Goal: Entertainment & Leisure: Browse casually

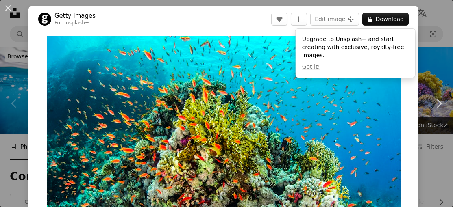
scroll to position [190, 0]
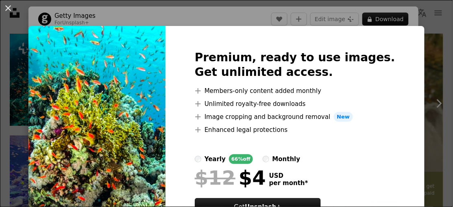
click at [431, 83] on div "An X shape Premium, ready to use images. Get unlimited access. A plus sign Memb…" at bounding box center [226, 103] width 453 height 207
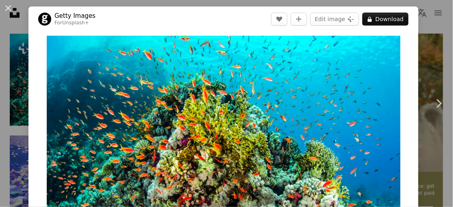
scroll to position [1, 0]
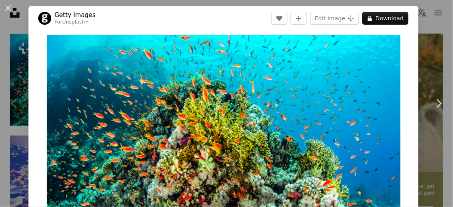
click at [434, 86] on link "Chevron right" at bounding box center [439, 104] width 28 height 78
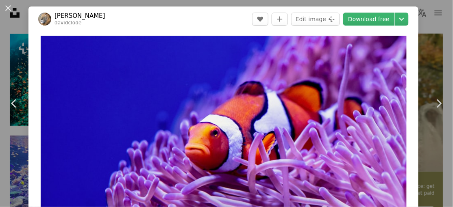
click at [436, 110] on icon "Chevron right" at bounding box center [438, 103] width 13 height 13
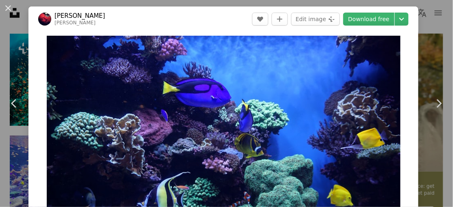
click at [387, 20] on link "Download free" at bounding box center [368, 19] width 51 height 13
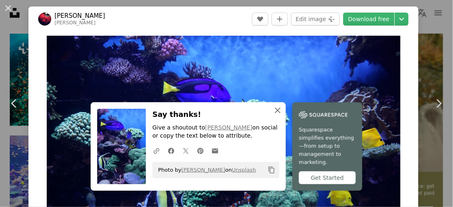
click at [279, 115] on icon "An X shape" at bounding box center [278, 111] width 10 height 10
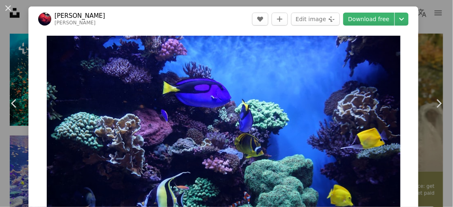
click at [434, 107] on icon "Chevron right" at bounding box center [438, 103] width 13 height 13
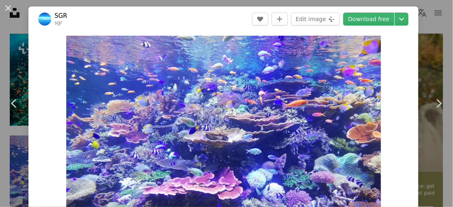
click at [432, 103] on link "Chevron right" at bounding box center [439, 104] width 28 height 78
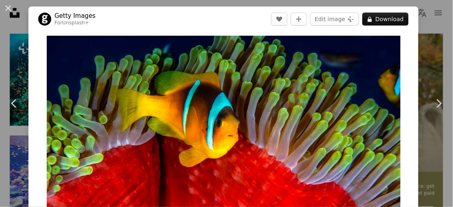
click at [436, 103] on icon "Chevron right" at bounding box center [438, 103] width 13 height 13
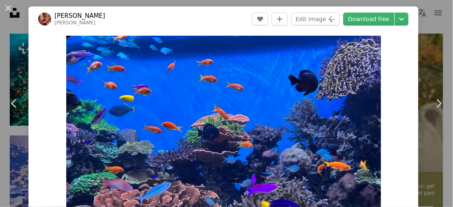
click at [438, 106] on icon "Chevron right" at bounding box center [438, 103] width 13 height 13
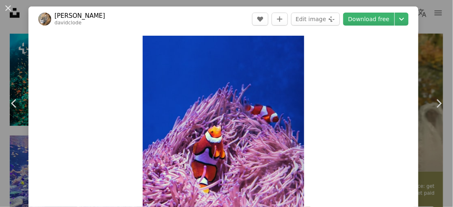
click at [16, 110] on icon "Chevron left" at bounding box center [14, 103] width 13 height 13
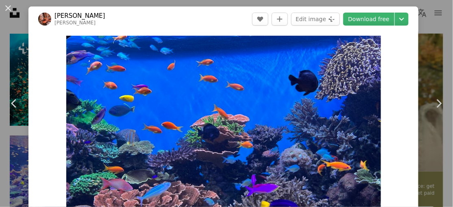
click at [436, 108] on icon "Chevron right" at bounding box center [438, 103] width 13 height 13
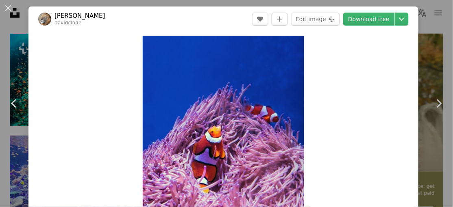
click at [437, 112] on link "Chevron right" at bounding box center [439, 104] width 28 height 78
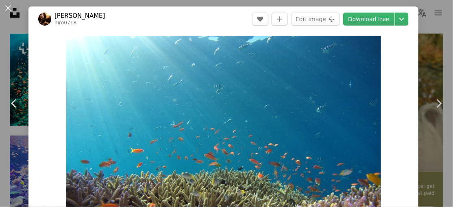
click at [439, 105] on icon "Chevron right" at bounding box center [438, 103] width 13 height 13
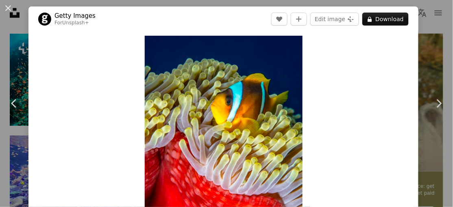
click at [438, 104] on icon "Chevron right" at bounding box center [438, 103] width 13 height 13
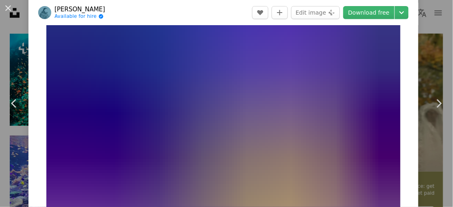
scroll to position [34, 0]
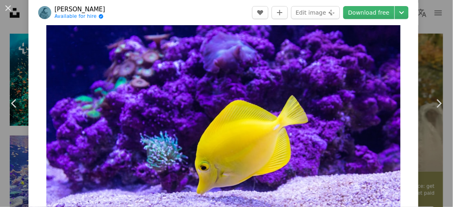
click at [437, 105] on icon "Chevron right" at bounding box center [438, 103] width 13 height 13
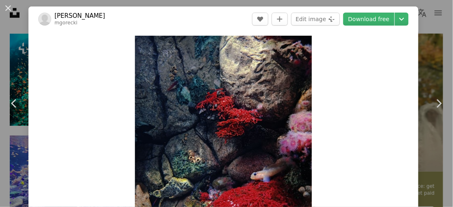
click at [433, 105] on icon "Chevron right" at bounding box center [438, 103] width 13 height 13
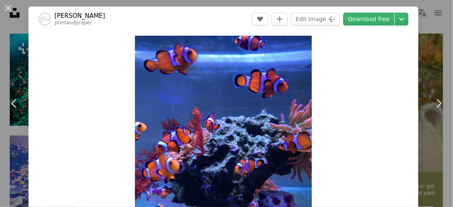
click at [438, 101] on icon at bounding box center [439, 103] width 5 height 9
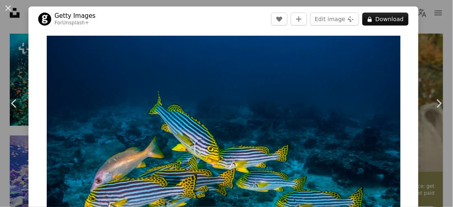
click at [434, 107] on icon "Chevron right" at bounding box center [438, 103] width 13 height 13
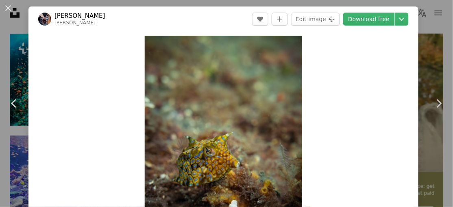
click at [433, 106] on icon "Chevron right" at bounding box center [438, 103] width 13 height 13
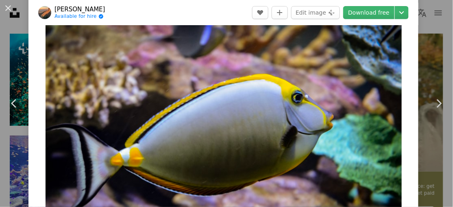
scroll to position [19, 0]
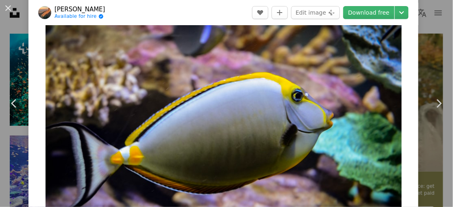
click at [442, 110] on link "Chevron right" at bounding box center [439, 104] width 28 height 78
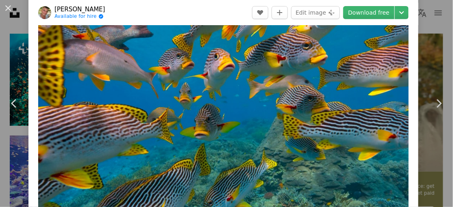
click at [439, 105] on icon "Chevron right" at bounding box center [438, 103] width 13 height 13
click at [439, 103] on icon "Chevron right" at bounding box center [438, 103] width 13 height 13
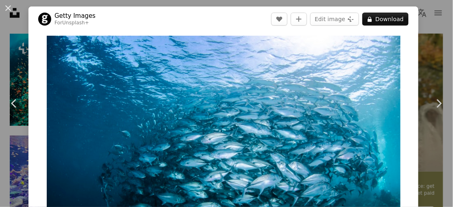
click at [437, 105] on icon "Chevron right" at bounding box center [438, 103] width 13 height 13
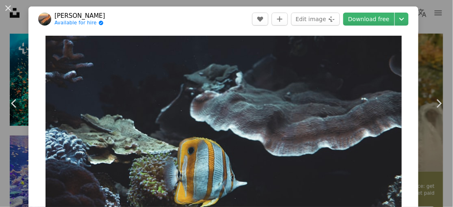
click at [441, 109] on icon "Chevron right" at bounding box center [438, 103] width 13 height 13
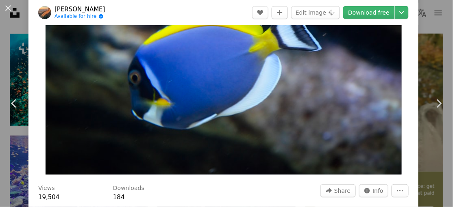
scroll to position [104, 0]
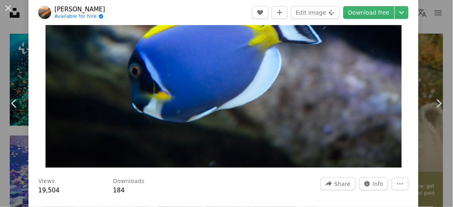
click at [440, 101] on icon "Chevron right" at bounding box center [438, 103] width 13 height 13
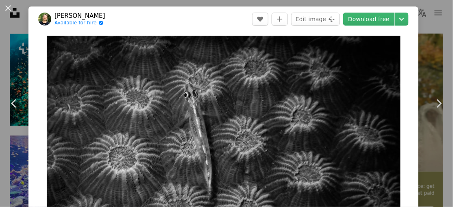
click at [440, 107] on icon "Chevron right" at bounding box center [438, 103] width 13 height 13
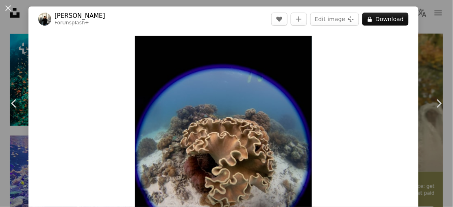
click at [429, 112] on link "Chevron right" at bounding box center [439, 104] width 28 height 78
click at [441, 100] on icon "Chevron right" at bounding box center [438, 103] width 13 height 13
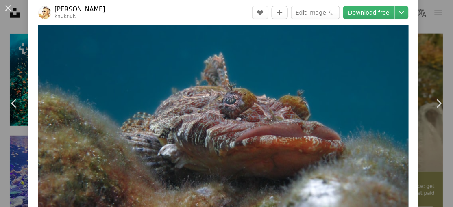
scroll to position [17, 0]
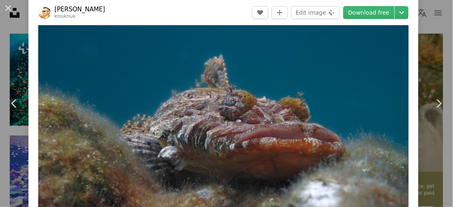
click at [442, 103] on icon "Chevron right" at bounding box center [438, 103] width 13 height 13
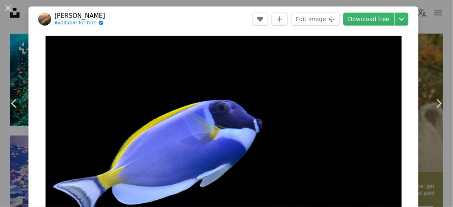
click at [438, 104] on icon "Chevron right" at bounding box center [438, 103] width 13 height 13
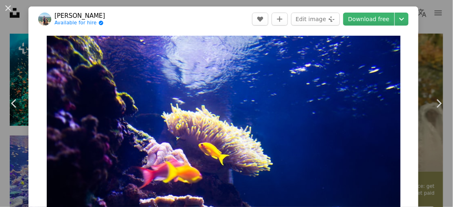
click at [448, 106] on link "Chevron right" at bounding box center [439, 104] width 28 height 78
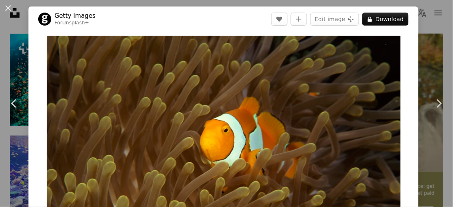
click at [441, 105] on icon at bounding box center [439, 103] width 5 height 9
click at [439, 107] on icon "Chevron right" at bounding box center [438, 103] width 13 height 13
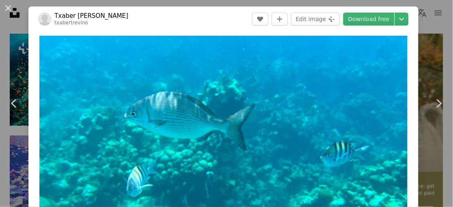
scroll to position [33, 0]
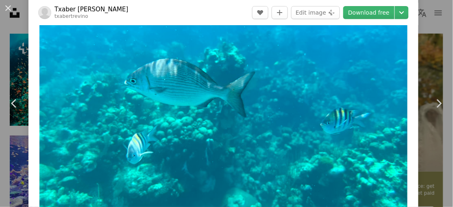
click at [438, 107] on icon at bounding box center [439, 103] width 5 height 9
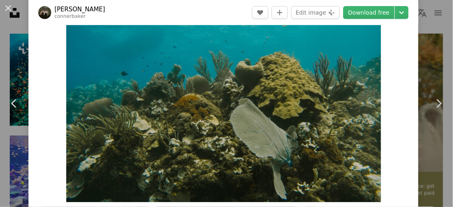
scroll to position [66, 0]
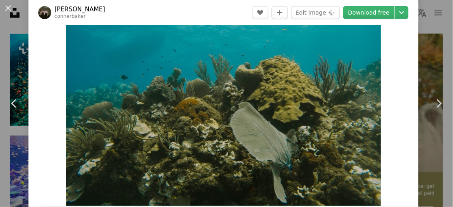
click at [439, 103] on icon "Chevron right" at bounding box center [438, 103] width 13 height 13
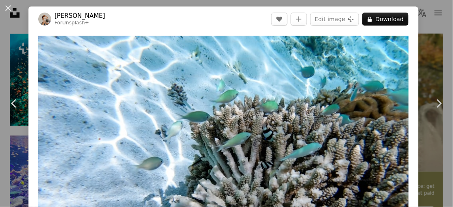
click at [430, 105] on link "Chevron right" at bounding box center [439, 104] width 28 height 78
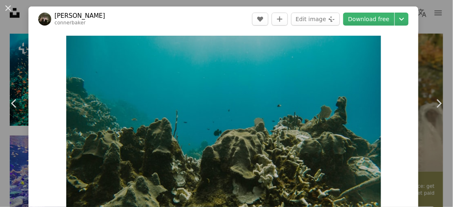
click at [433, 106] on icon "Chevron right" at bounding box center [438, 103] width 13 height 13
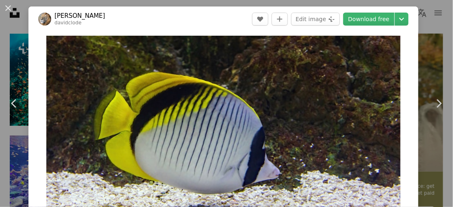
click at [434, 110] on link "Chevron right" at bounding box center [439, 104] width 28 height 78
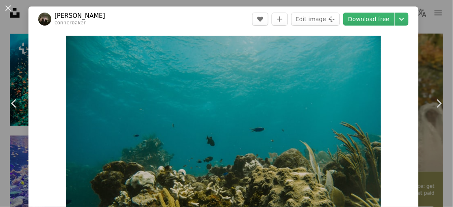
click at [442, 104] on icon "Chevron right" at bounding box center [438, 103] width 13 height 13
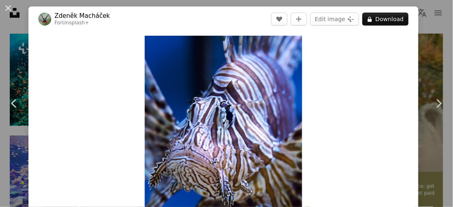
click at [437, 104] on icon "Chevron right" at bounding box center [438, 103] width 13 height 13
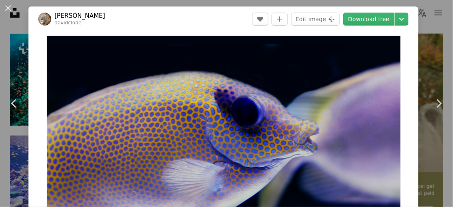
click at [439, 106] on icon at bounding box center [439, 103] width 5 height 9
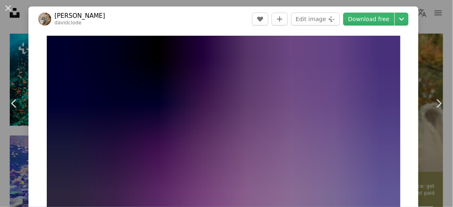
scroll to position [0, 0]
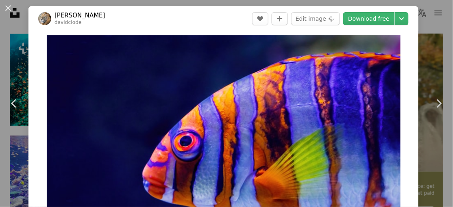
click at [438, 107] on icon at bounding box center [439, 103] width 5 height 9
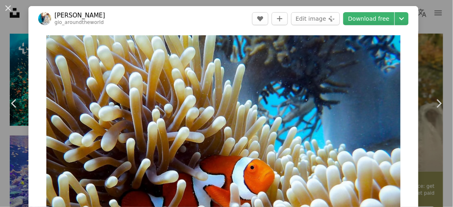
click at [438, 109] on icon "Chevron right" at bounding box center [438, 103] width 13 height 13
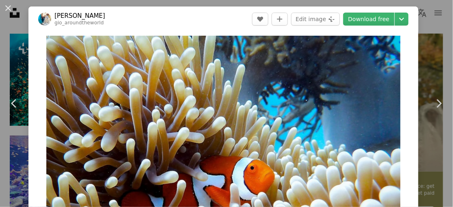
click at [438, 107] on icon at bounding box center [439, 103] width 5 height 9
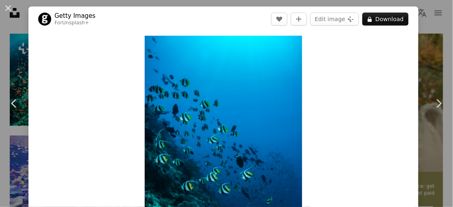
click at [441, 106] on icon "Chevron right" at bounding box center [438, 103] width 13 height 13
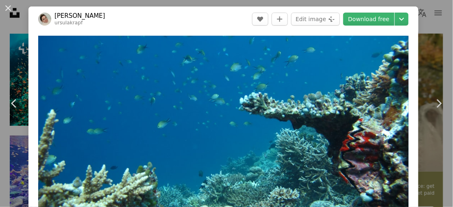
click at [443, 104] on icon "Chevron right" at bounding box center [438, 103] width 13 height 13
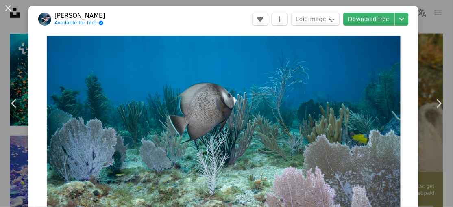
click at [439, 106] on icon at bounding box center [439, 103] width 5 height 9
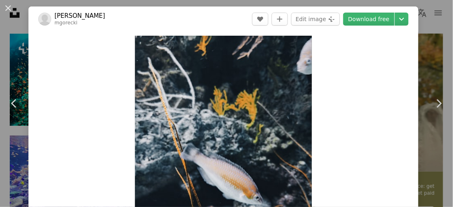
click at [438, 106] on icon "Chevron right" at bounding box center [438, 103] width 13 height 13
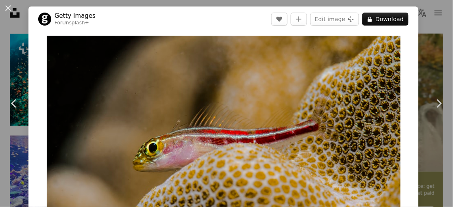
click at [444, 108] on icon "Chevron right" at bounding box center [438, 103] width 13 height 13
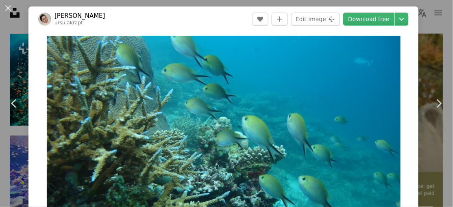
click at [444, 104] on icon "Chevron right" at bounding box center [438, 103] width 13 height 13
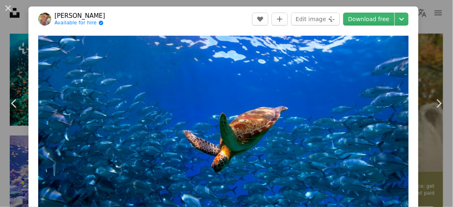
click at [439, 107] on icon at bounding box center [439, 103] width 5 height 9
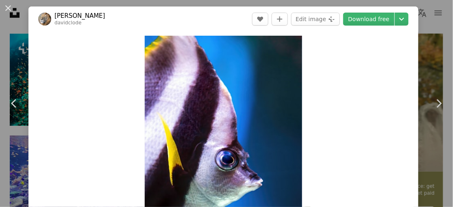
click at [435, 105] on icon "Chevron right" at bounding box center [438, 103] width 13 height 13
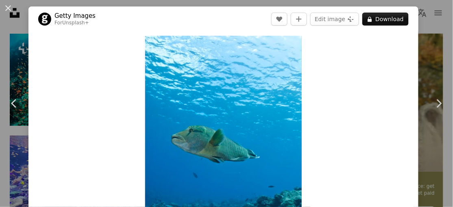
click at [438, 107] on icon at bounding box center [439, 103] width 5 height 9
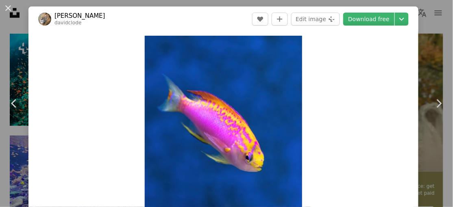
click at [433, 100] on icon "Chevron right" at bounding box center [438, 103] width 13 height 13
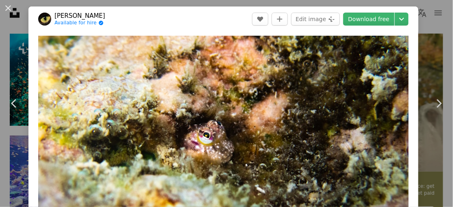
click at [439, 102] on icon "Chevron right" at bounding box center [438, 103] width 13 height 13
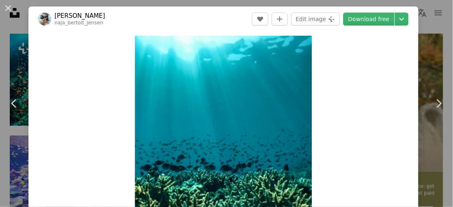
click at [438, 108] on icon "Chevron right" at bounding box center [438, 103] width 13 height 13
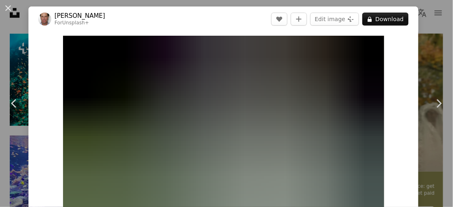
click at [440, 101] on icon at bounding box center [439, 103] width 5 height 9
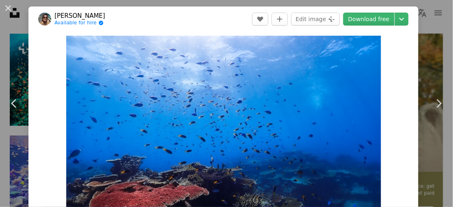
click at [443, 103] on icon "Chevron right" at bounding box center [438, 103] width 13 height 13
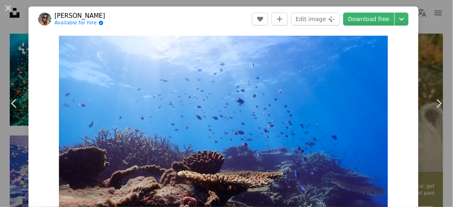
click at [448, 46] on div "An X shape Chevron left Chevron right [PERSON_NAME] Available for hire A checkm…" at bounding box center [226, 103] width 453 height 207
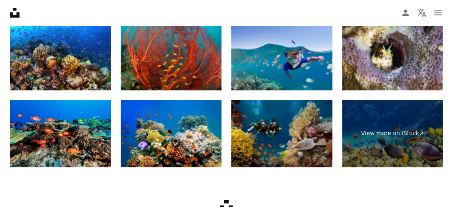
scroll to position [3046, 0]
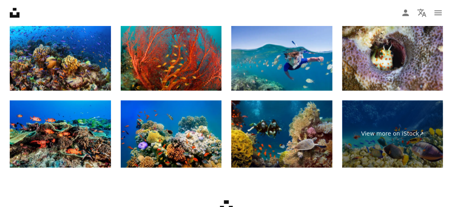
click at [201, 149] on img at bounding box center [171, 135] width 101 height 68
